Goal: Find contact information: Find contact information

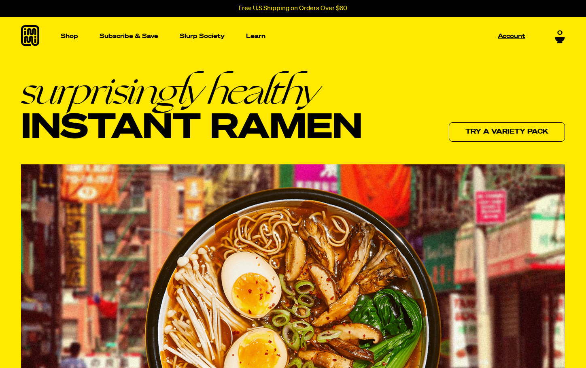
click at [515, 39] on p "Account" at bounding box center [512, 36] width 28 height 6
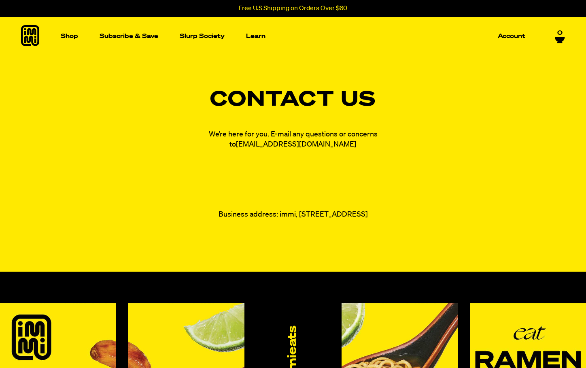
click at [299, 144] on link "[EMAIL_ADDRESS][DOMAIN_NAME]" at bounding box center [296, 144] width 121 height 7
